Goal: Navigation & Orientation: Find specific page/section

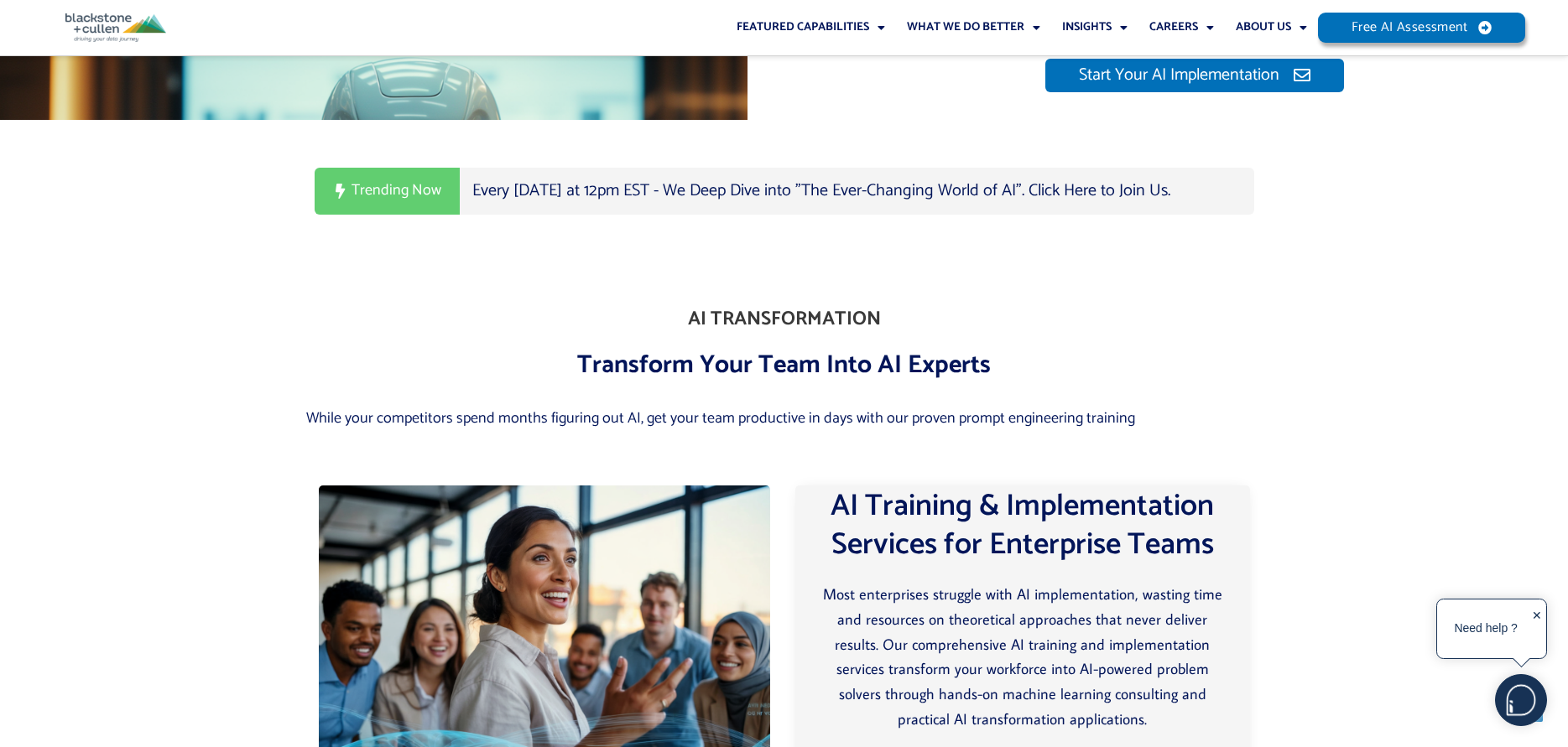
scroll to position [3271, 0]
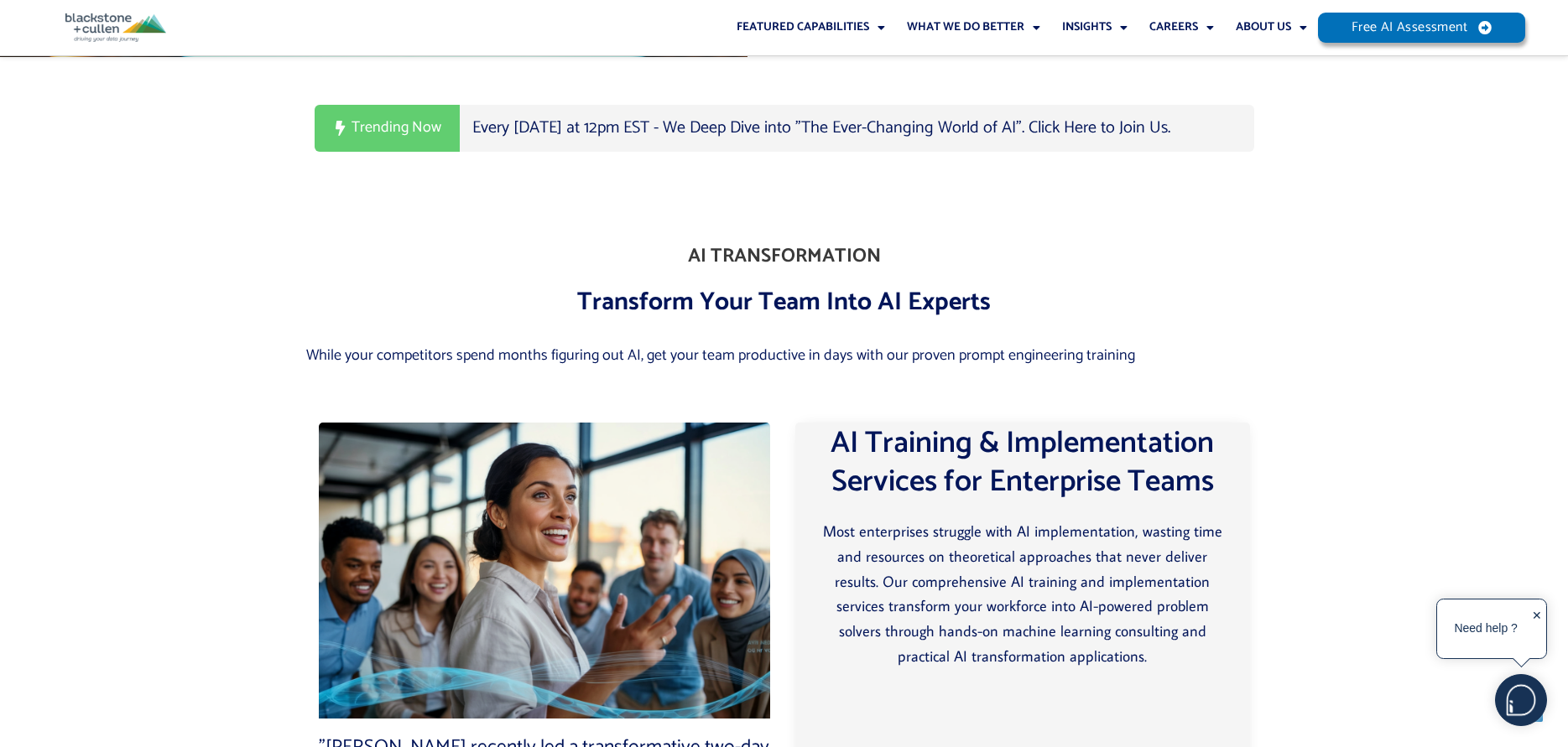
click at [408, 141] on span "Trending Now" at bounding box center [396, 128] width 89 height 25
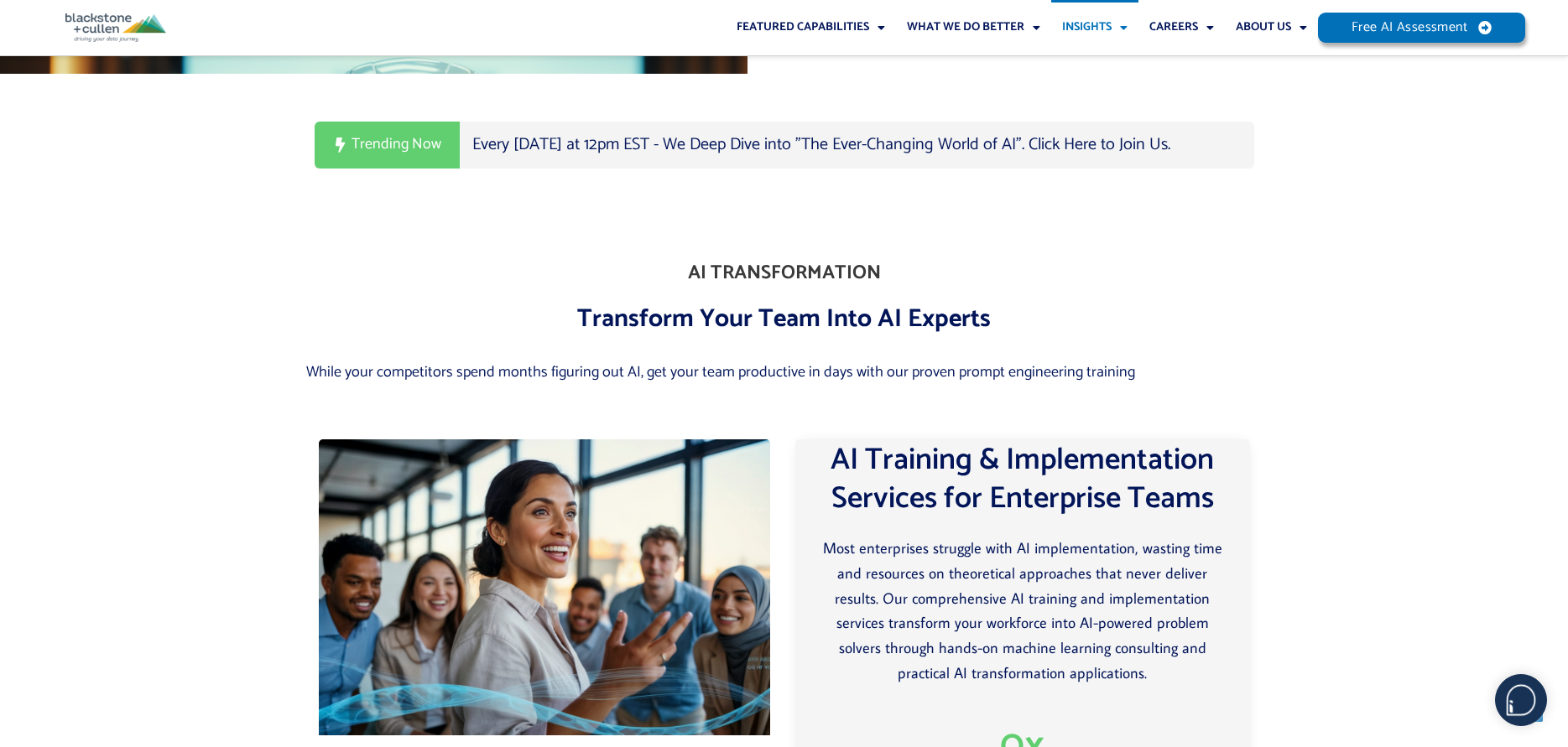
scroll to position [3271, 0]
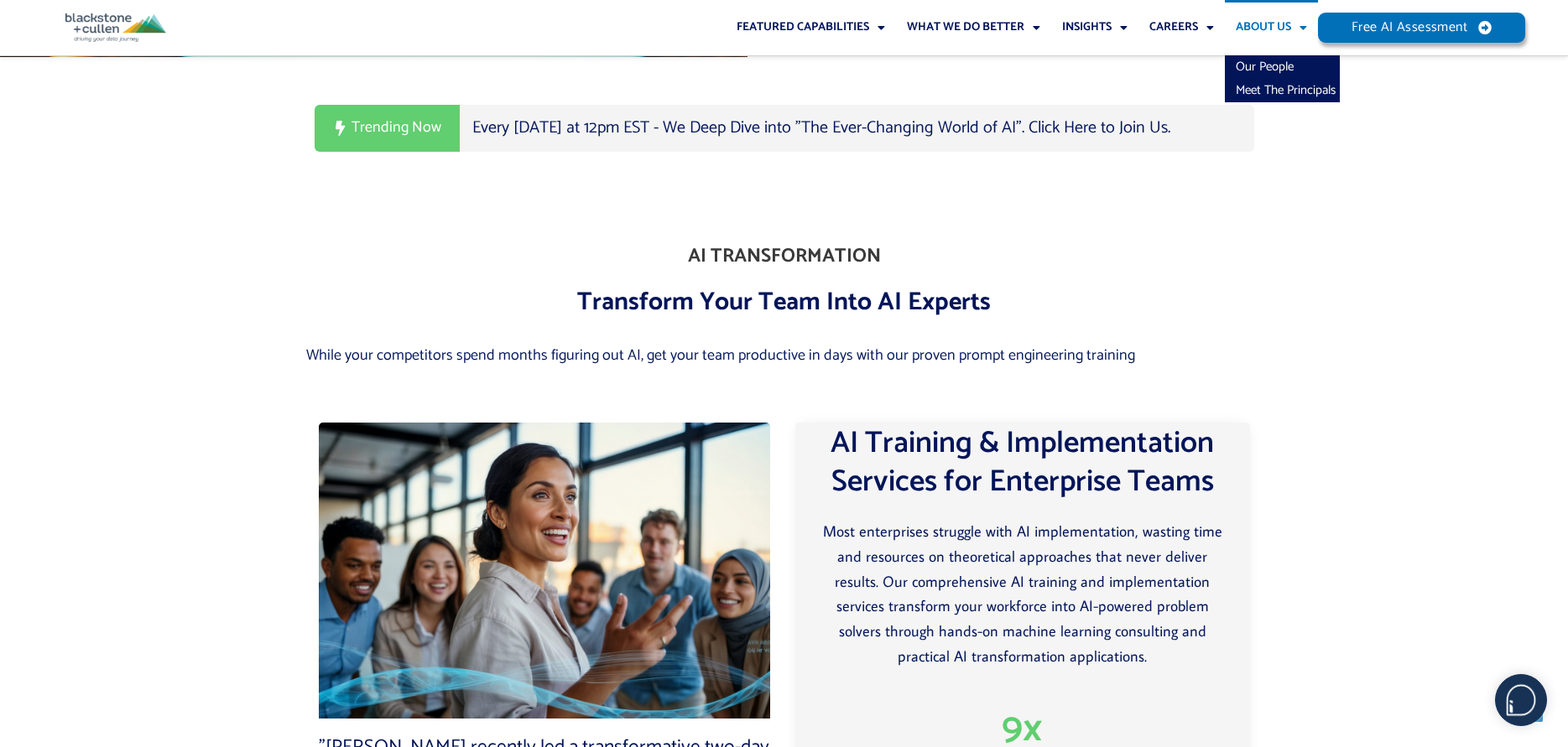
click at [1258, 25] on link "About Us" at bounding box center [1272, 27] width 93 height 56
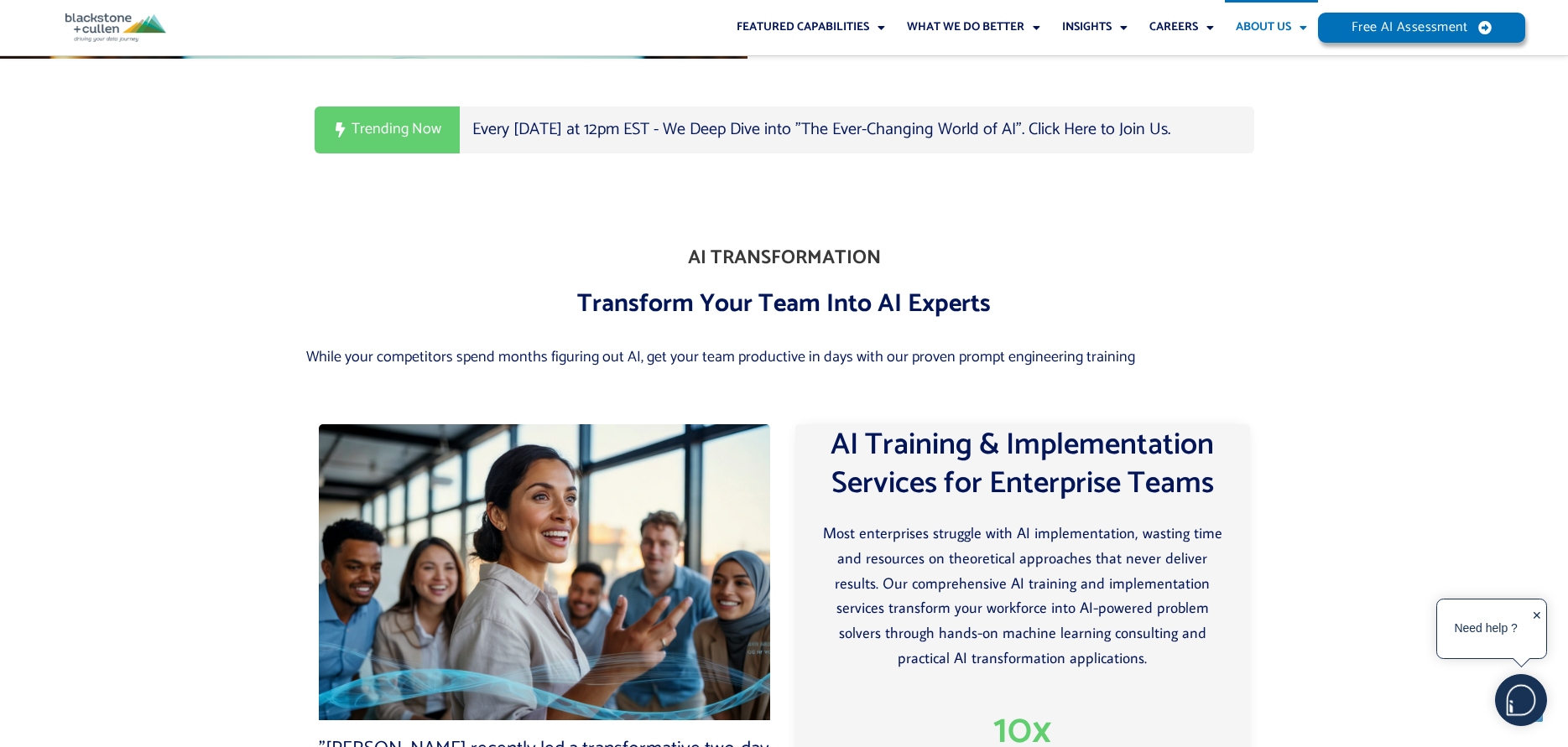
scroll to position [3271, 0]
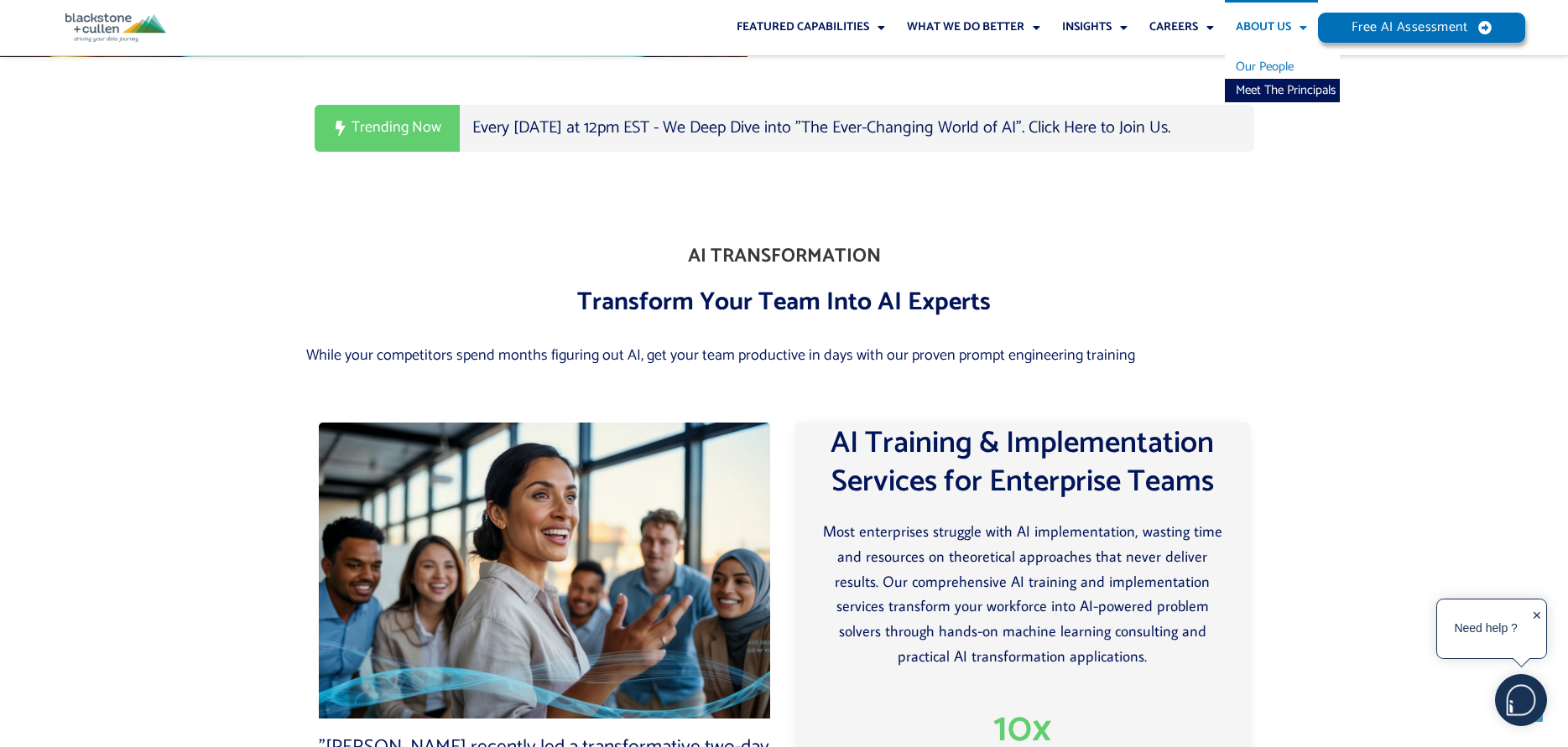
click at [1281, 62] on link "Our People" at bounding box center [1283, 67] width 115 height 24
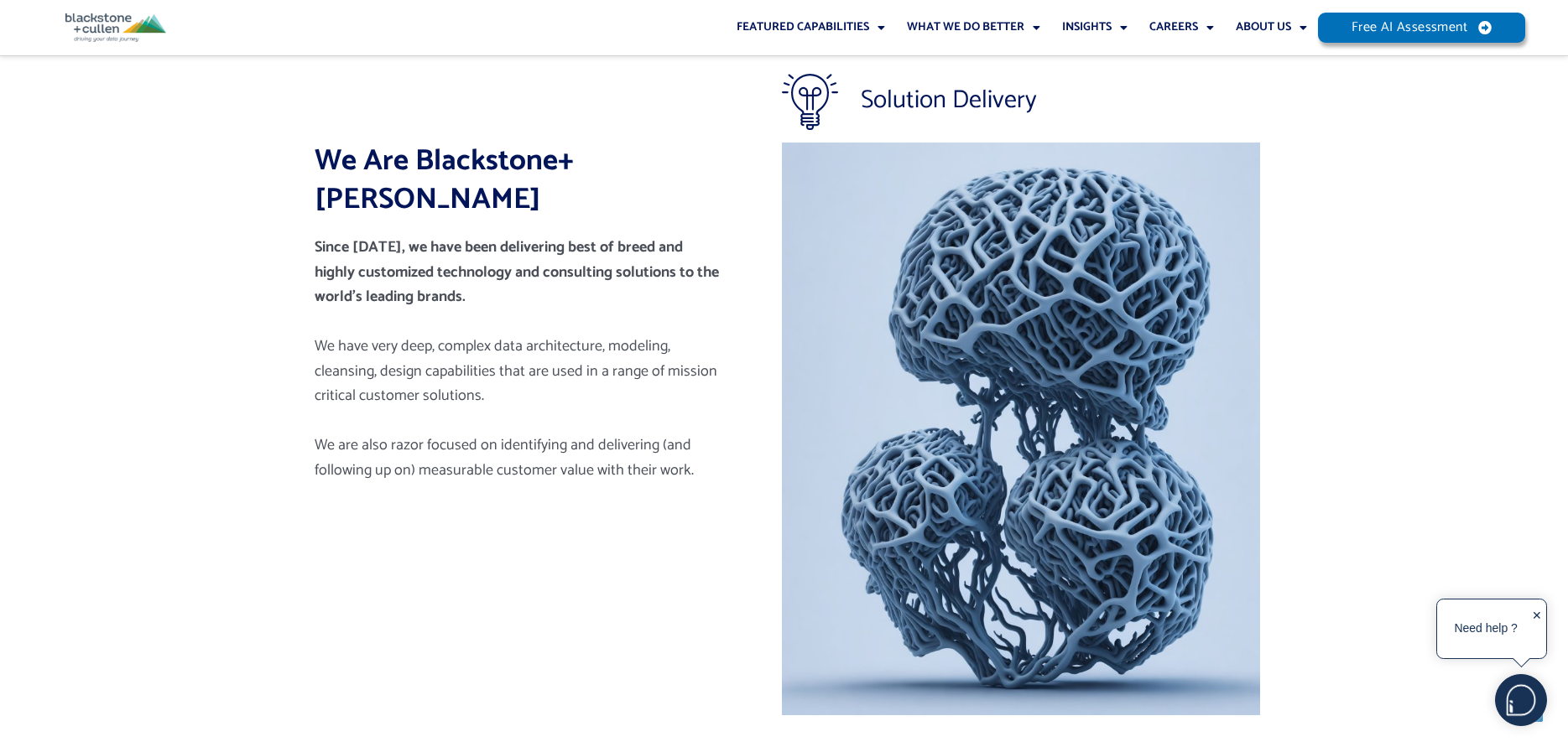
scroll to position [294, 0]
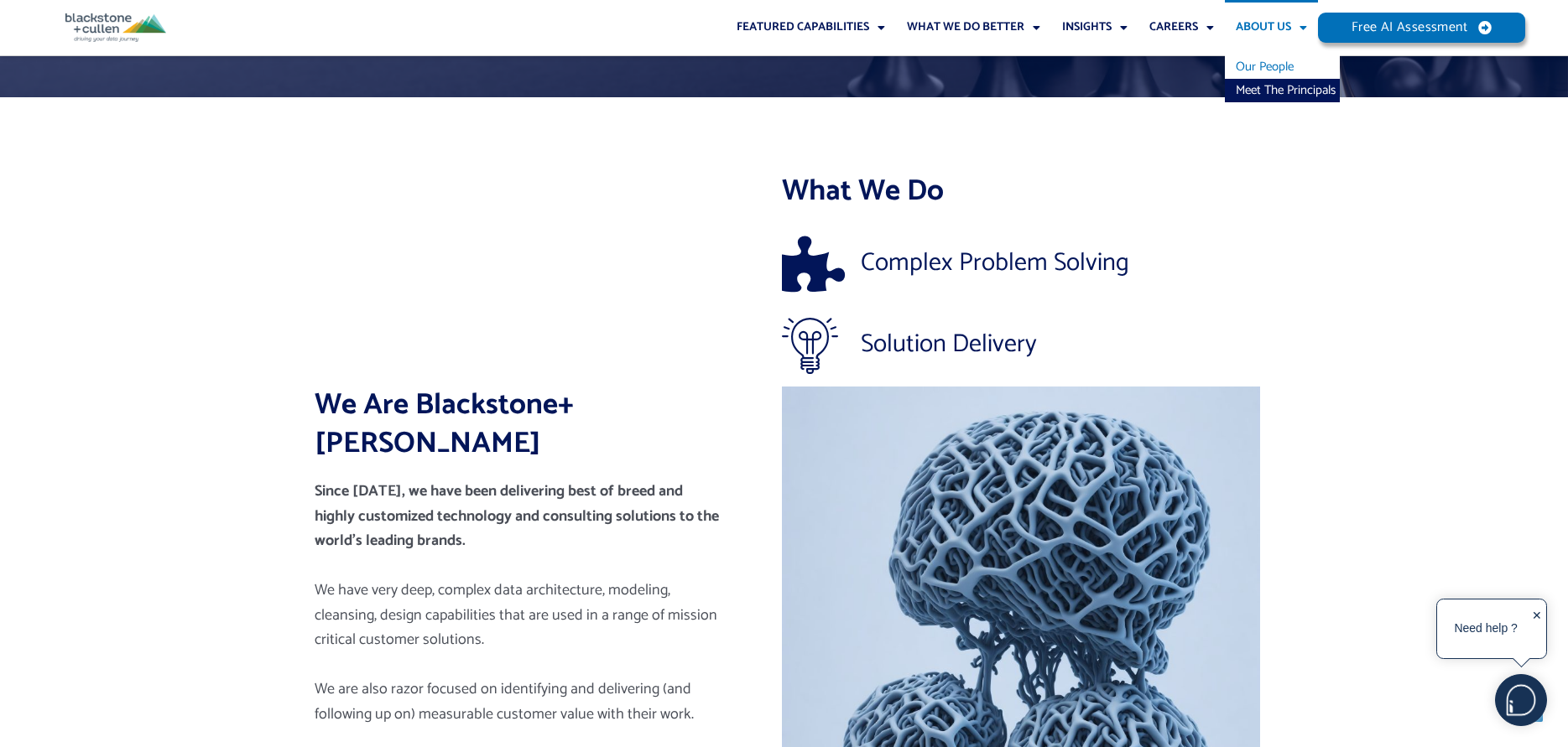
click at [1272, 67] on link "Our People" at bounding box center [1283, 67] width 115 height 24
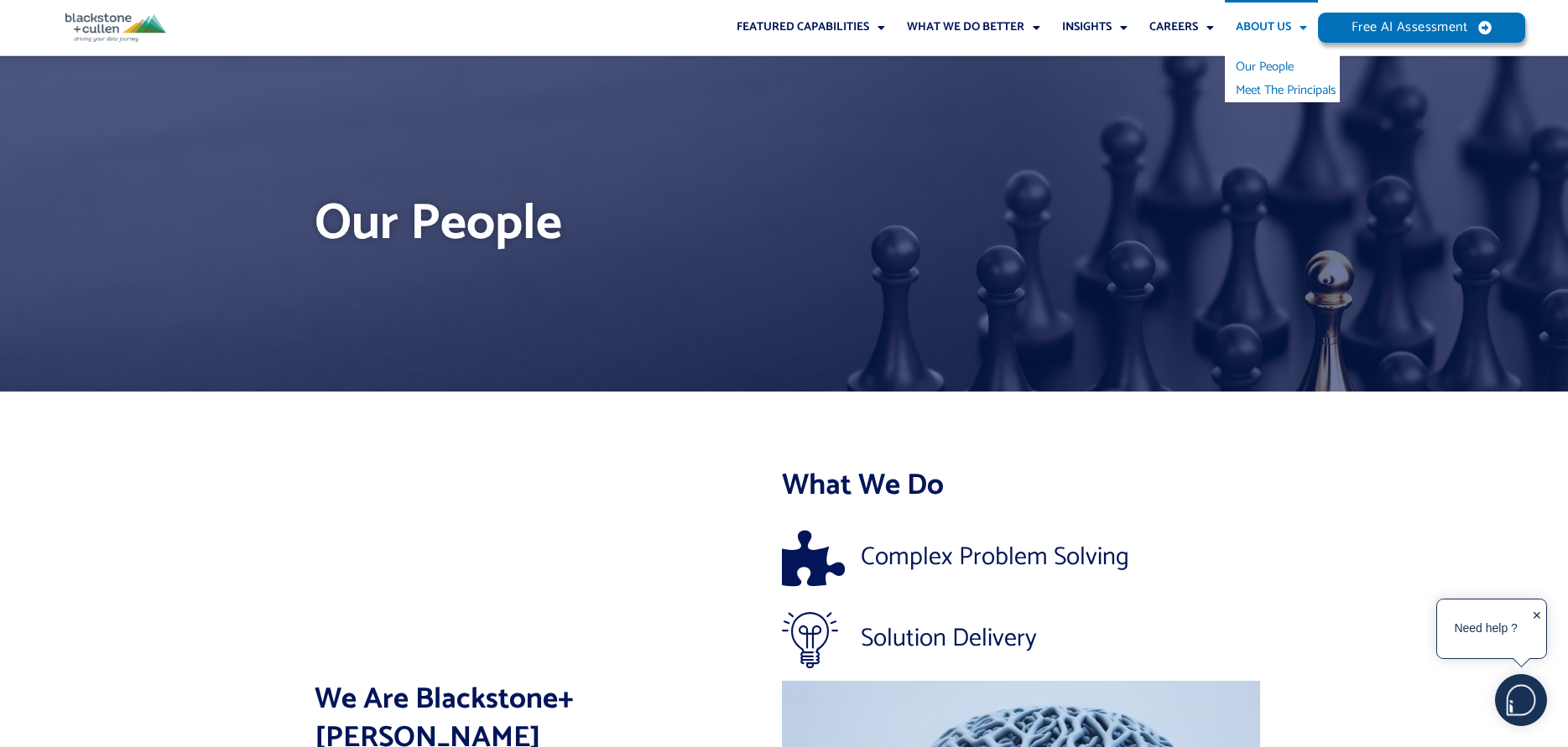
click at [1272, 93] on link "Meet The Principals" at bounding box center [1283, 90] width 115 height 24
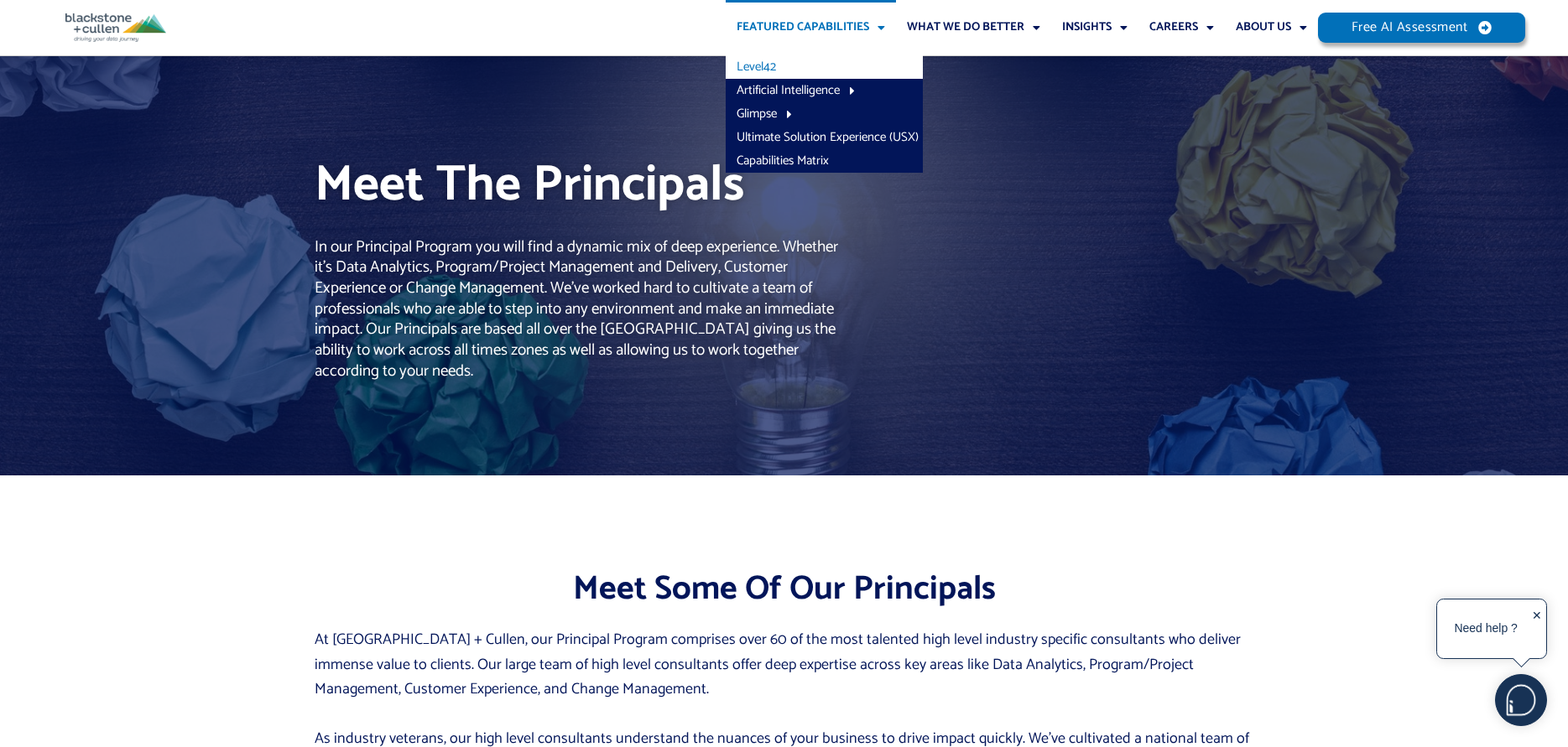
click at [764, 66] on link "Level42" at bounding box center [824, 67] width 198 height 24
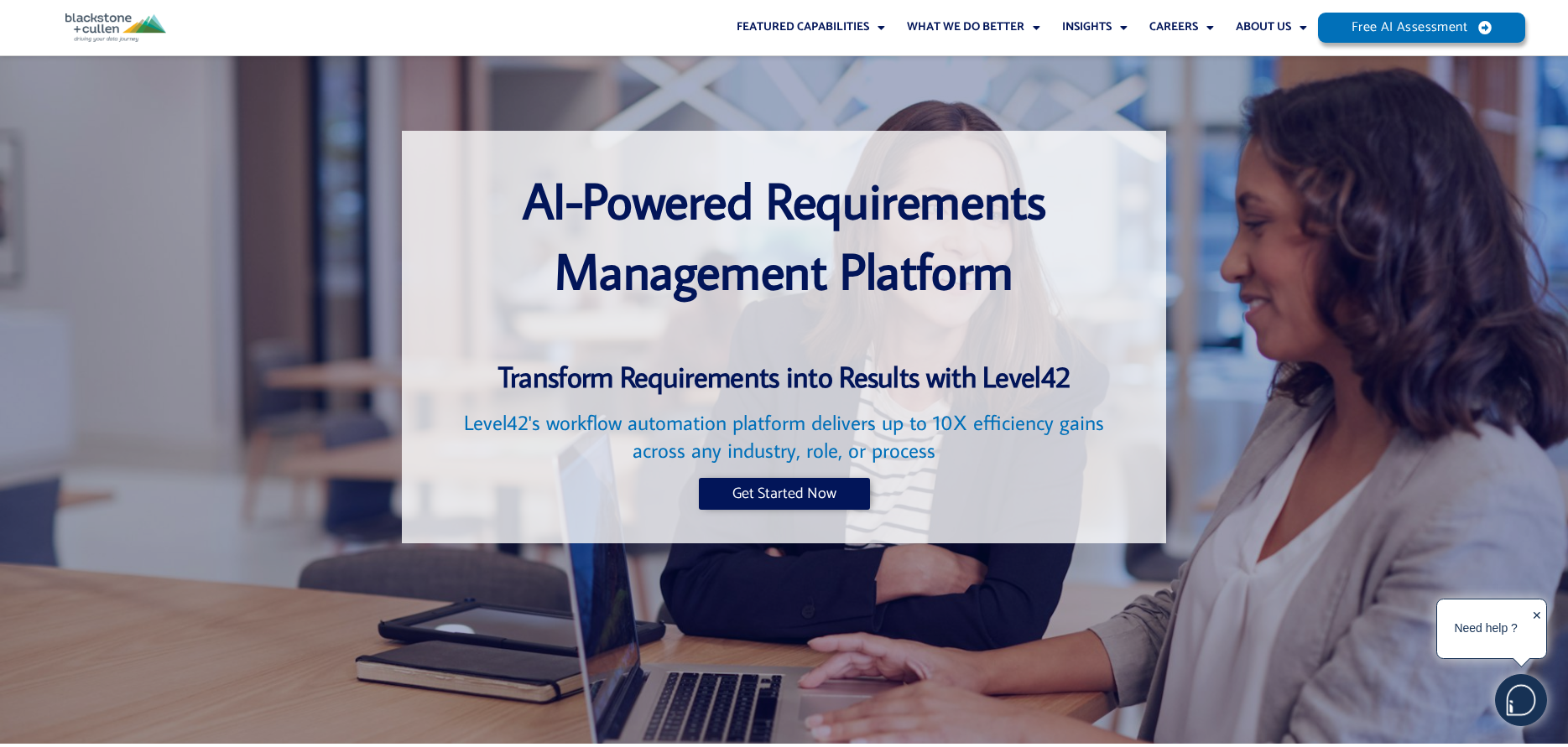
click at [765, 100] on div "AI-Powered Requirements Management Platform Transform Requirements into Results…" at bounding box center [784, 384] width 940 height 590
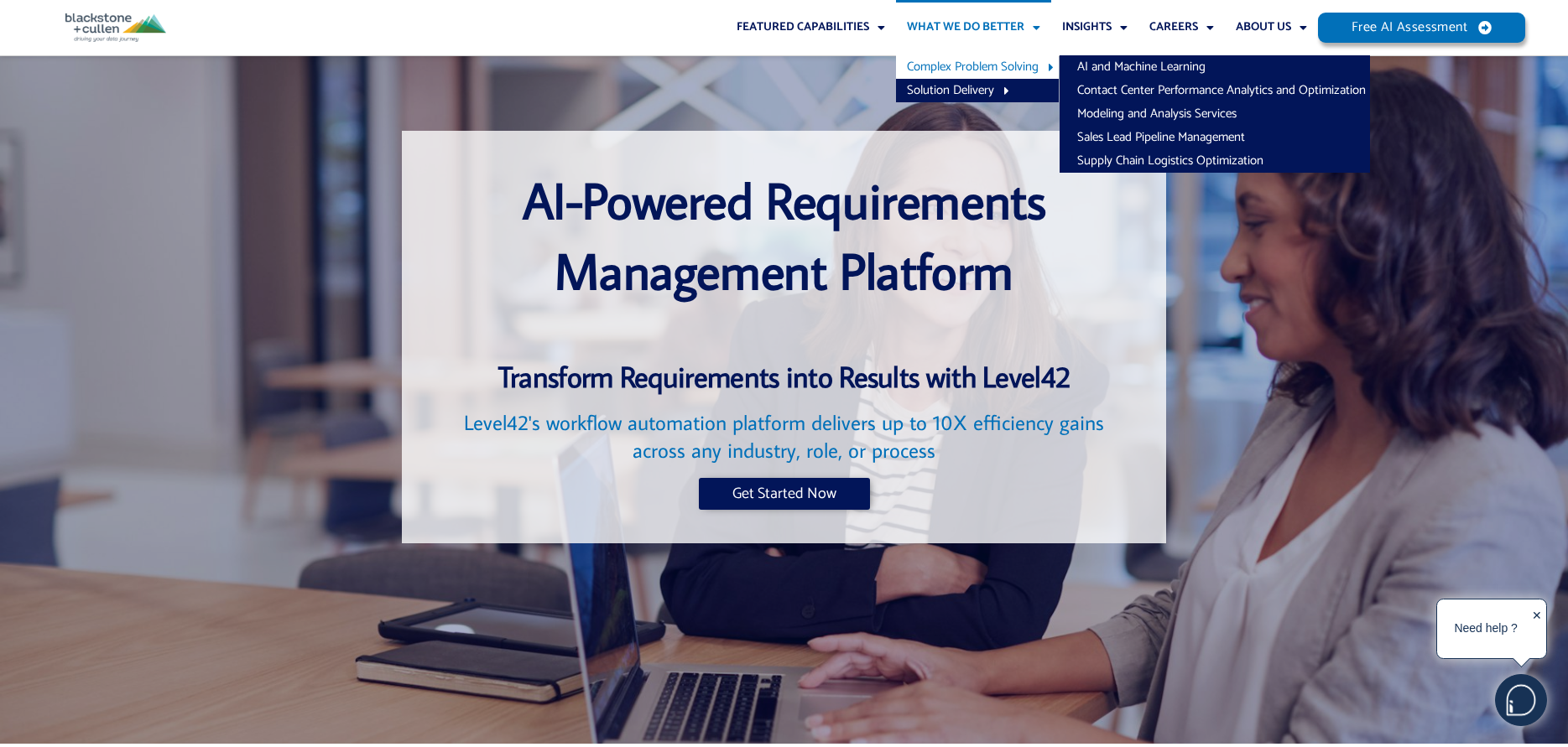
click at [954, 67] on link "Complex Problem Solving" at bounding box center [977, 67] width 163 height 24
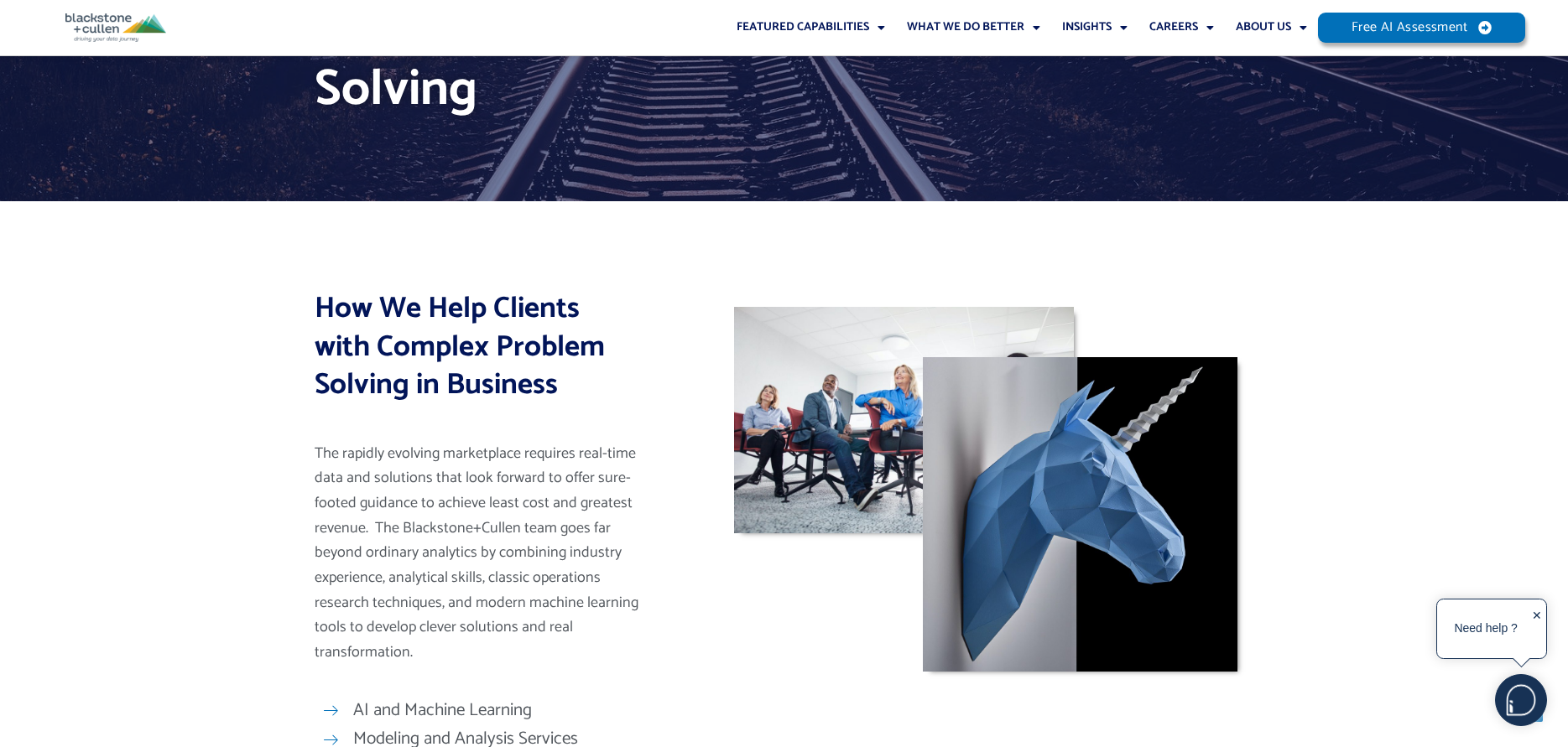
scroll to position [336, 0]
